Goal: Information Seeking & Learning: Learn about a topic

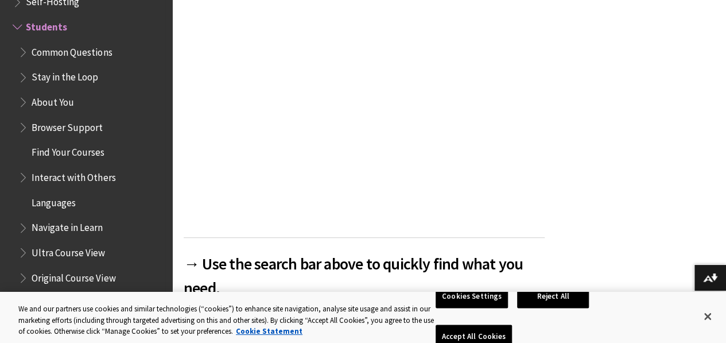
click at [75, 49] on span "Common Questions" at bounding box center [72, 50] width 80 height 16
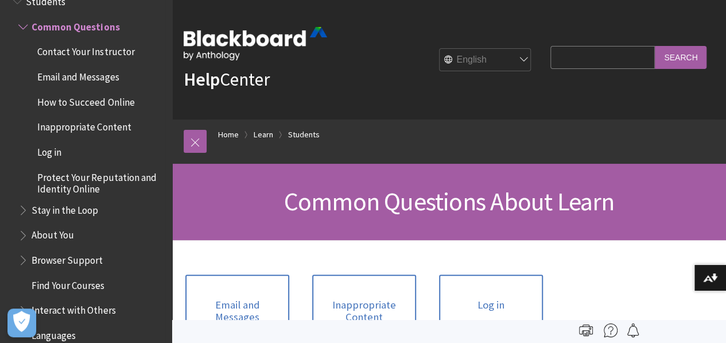
click at [28, 3] on span "Students" at bounding box center [46, 0] width 40 height 16
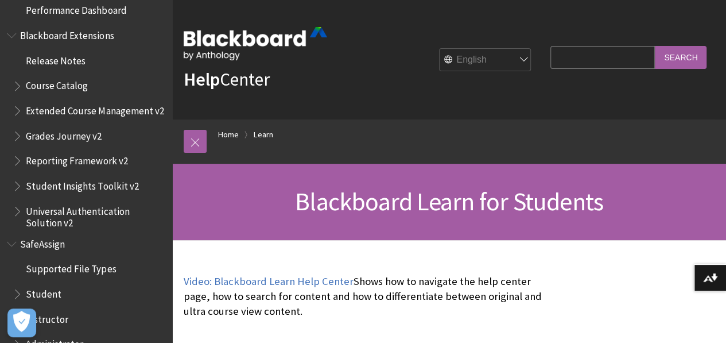
scroll to position [1504, 0]
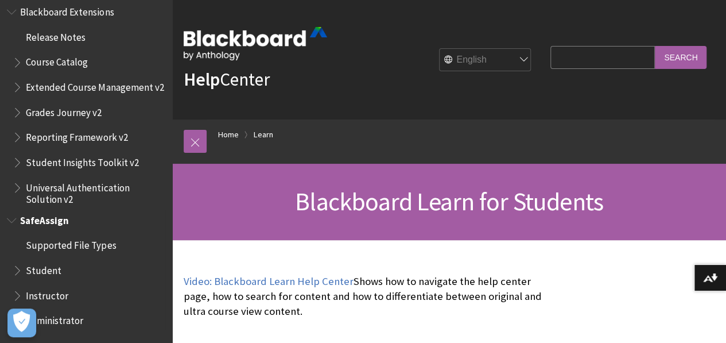
click at [48, 269] on span "Student" at bounding box center [44, 269] width 36 height 16
